Goal: Information Seeking & Learning: Learn about a topic

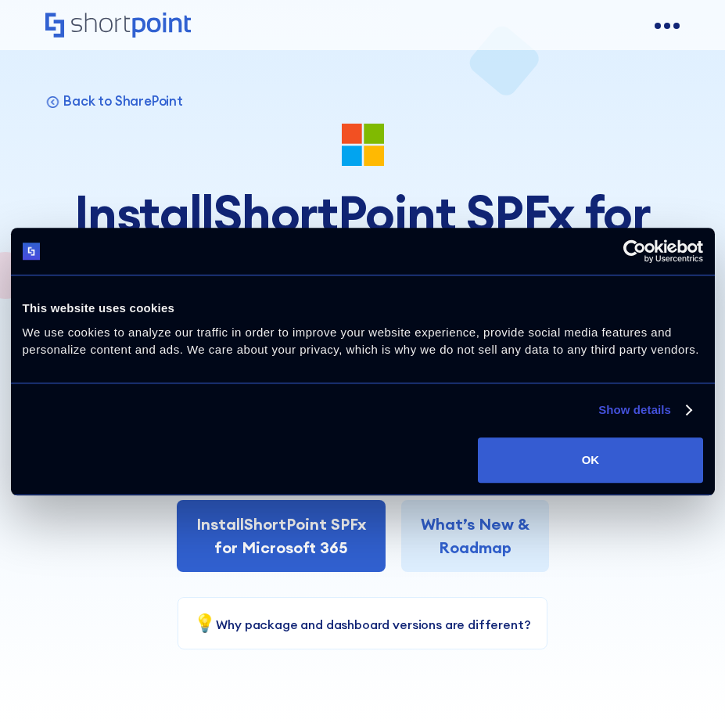
click at [614, 434] on div "Do not sell or share my personal information Deny Allow selection Customize OK" at bounding box center [363, 460] width 704 height 69
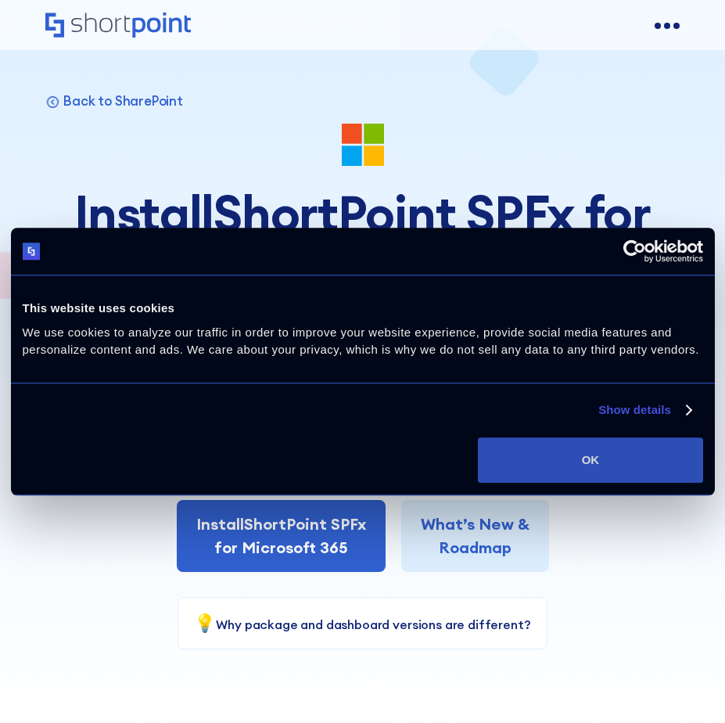
click at [601, 454] on button "OK" at bounding box center [590, 459] width 225 height 45
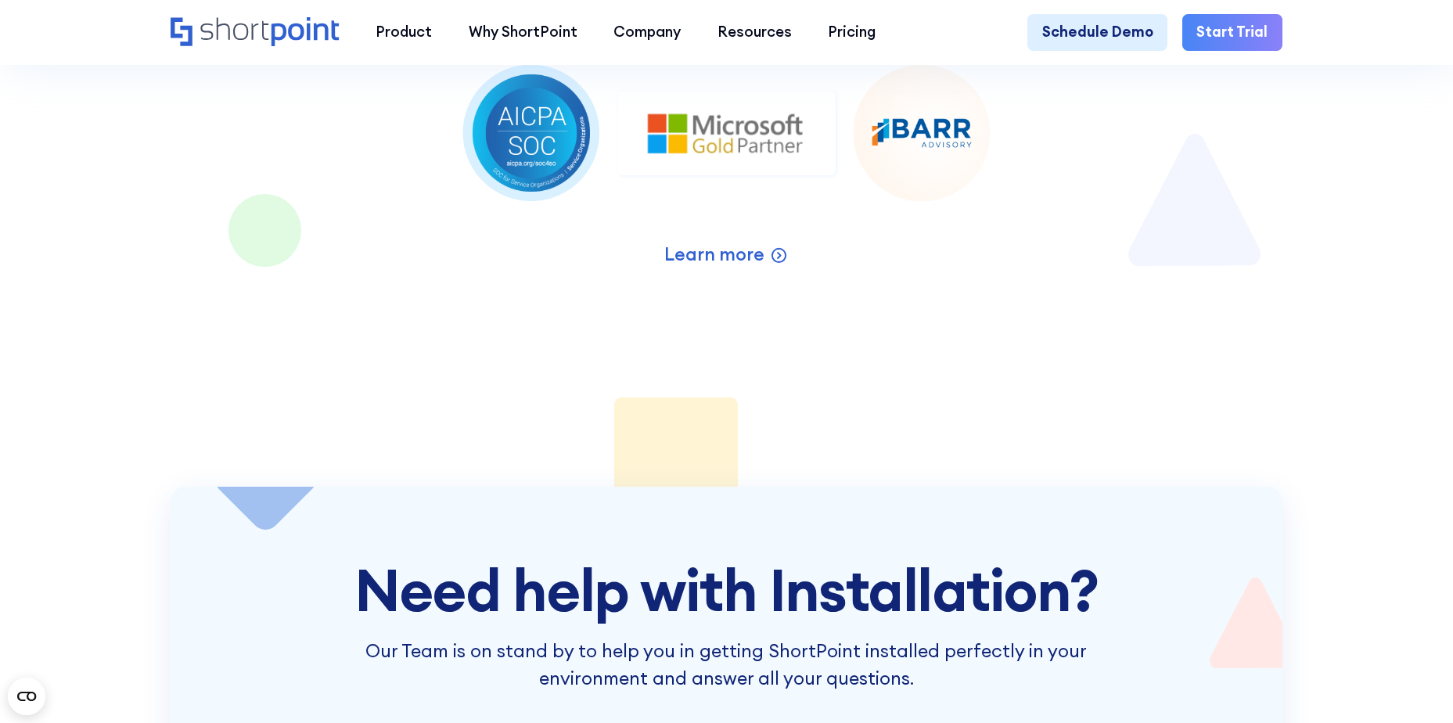
scroll to position [2973, 0]
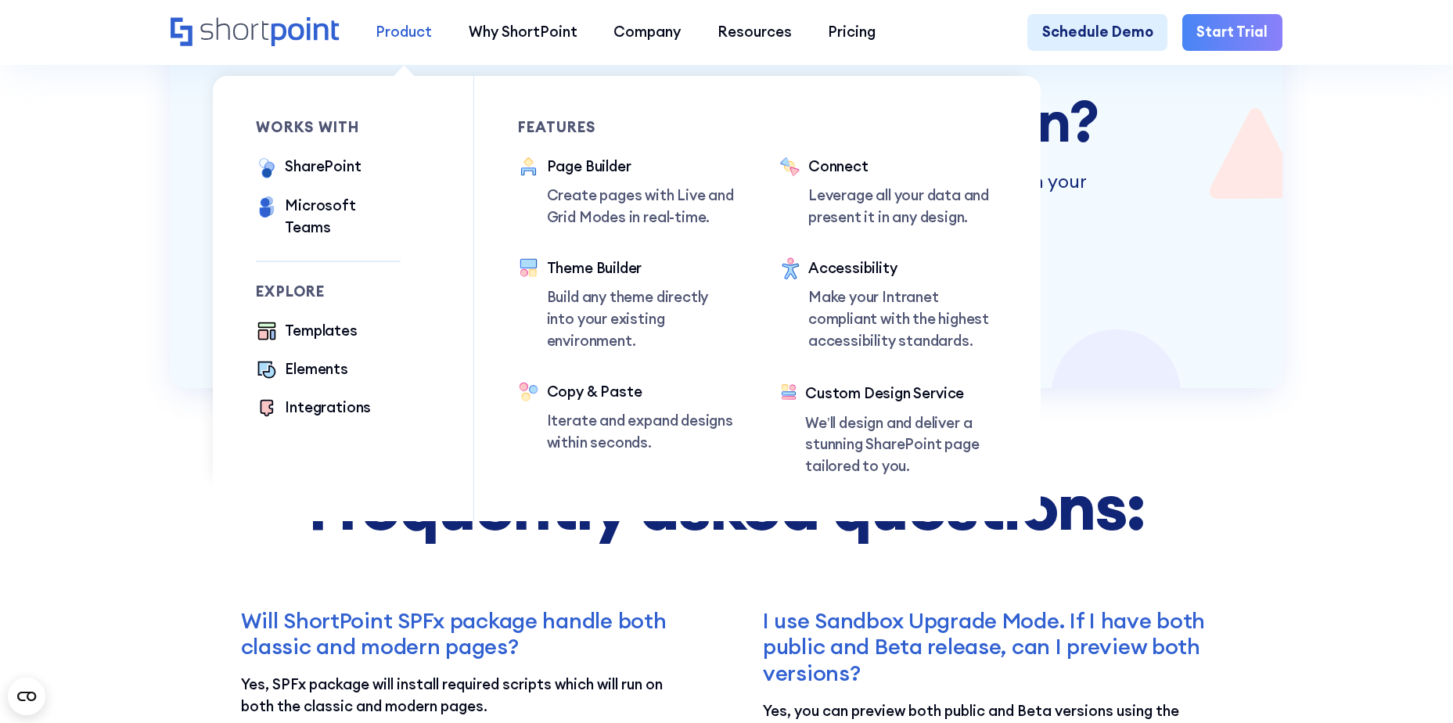
click at [388, 29] on div "Product" at bounding box center [404, 32] width 56 height 22
click at [332, 174] on div "SharePoint" at bounding box center [323, 167] width 76 height 22
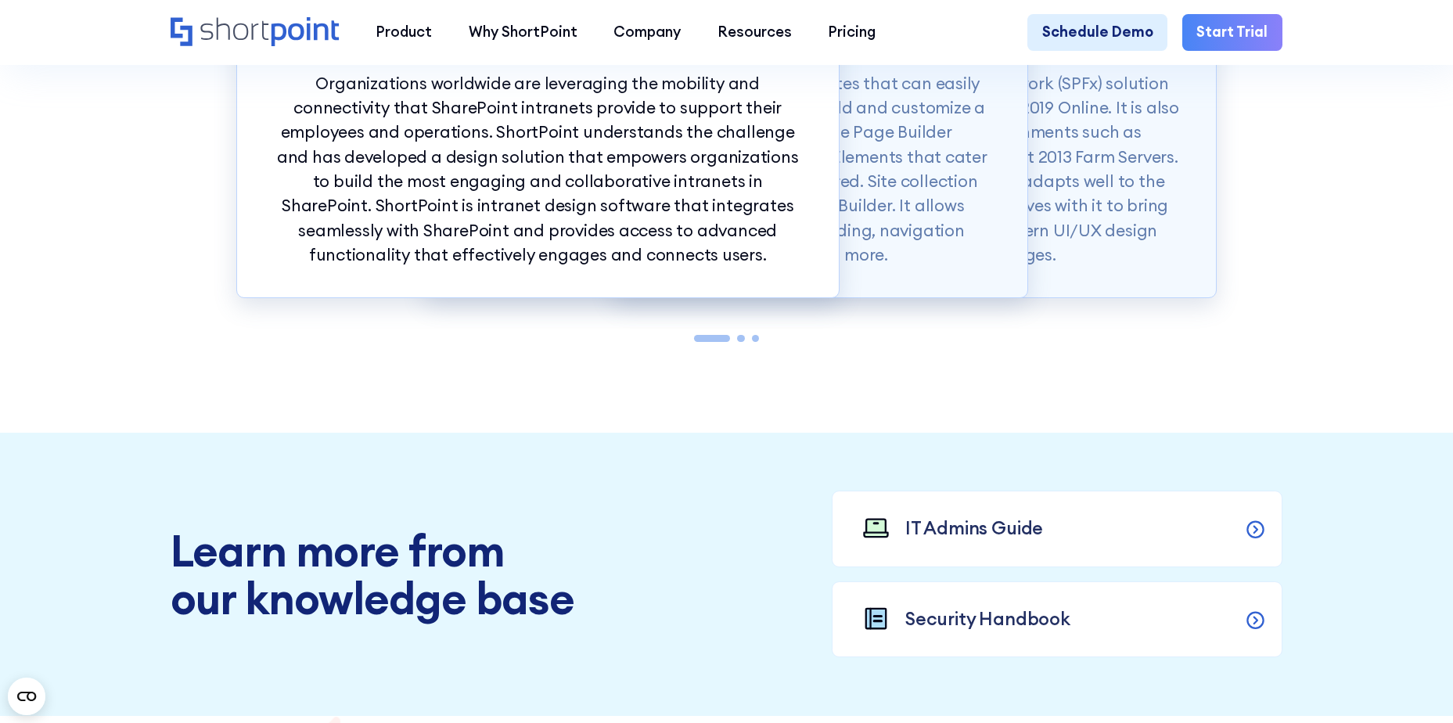
scroll to position [1721, 0]
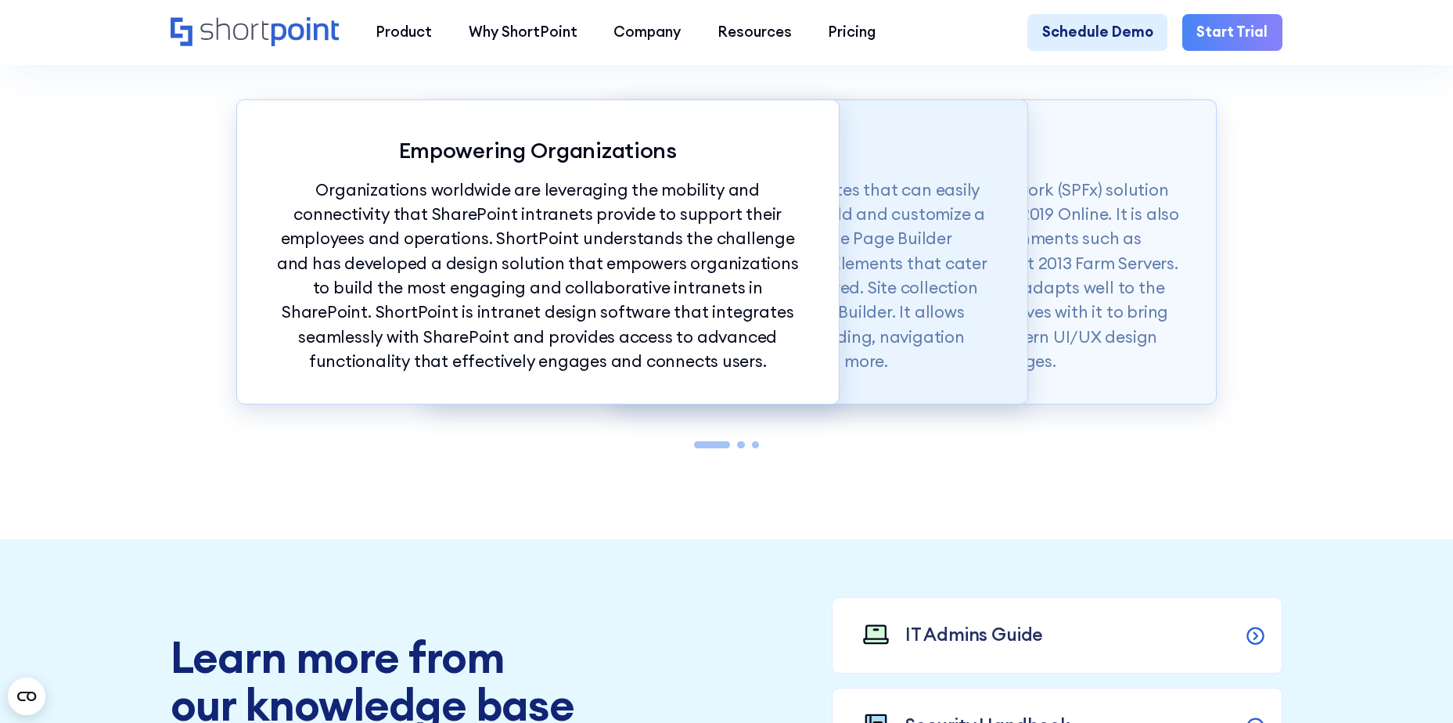
click at [886, 288] on p "ShortPoint also offers modern intranet templates that can easily be copied into…" at bounding box center [726, 276] width 529 height 196
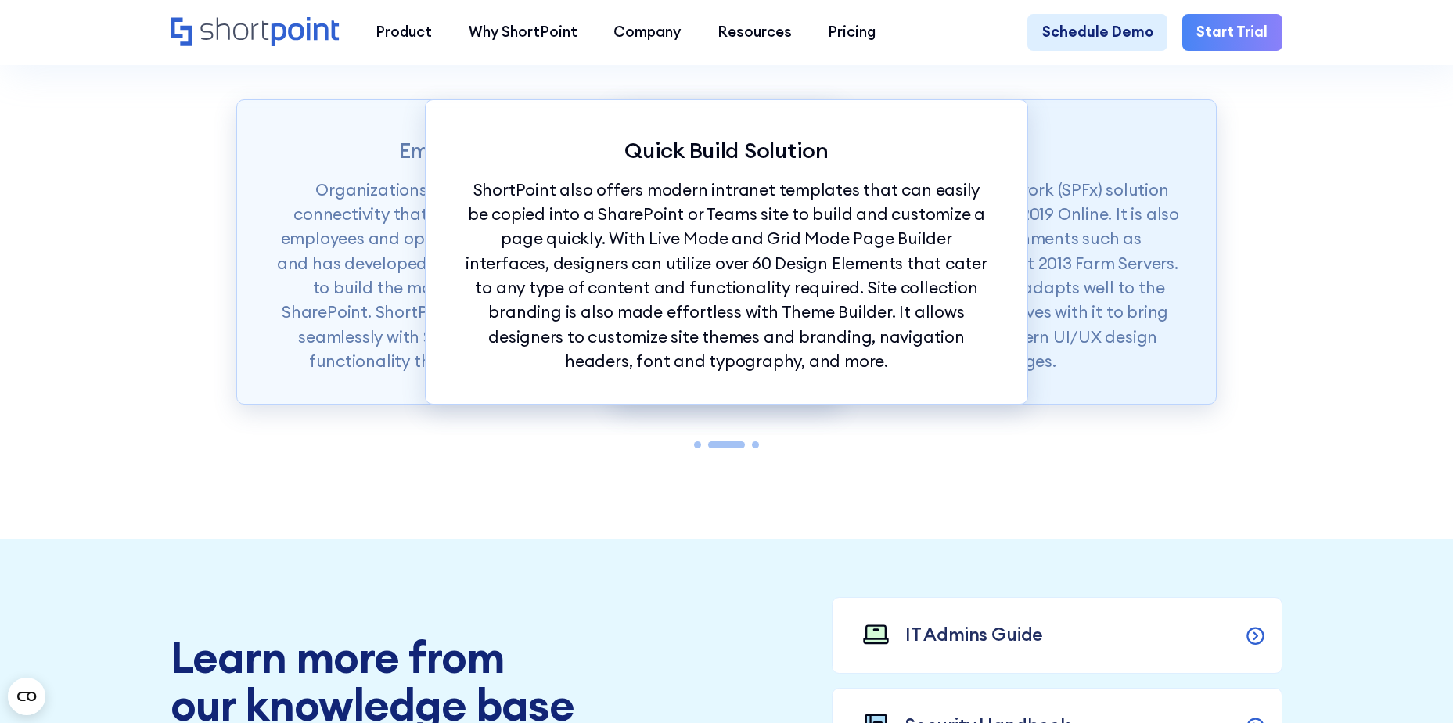
click at [1040, 291] on p "ShortPoint is available as a SharePoint Framework (SPFx) solution for SharePoin…" at bounding box center [915, 276] width 529 height 196
